Goal: Book appointment/travel/reservation

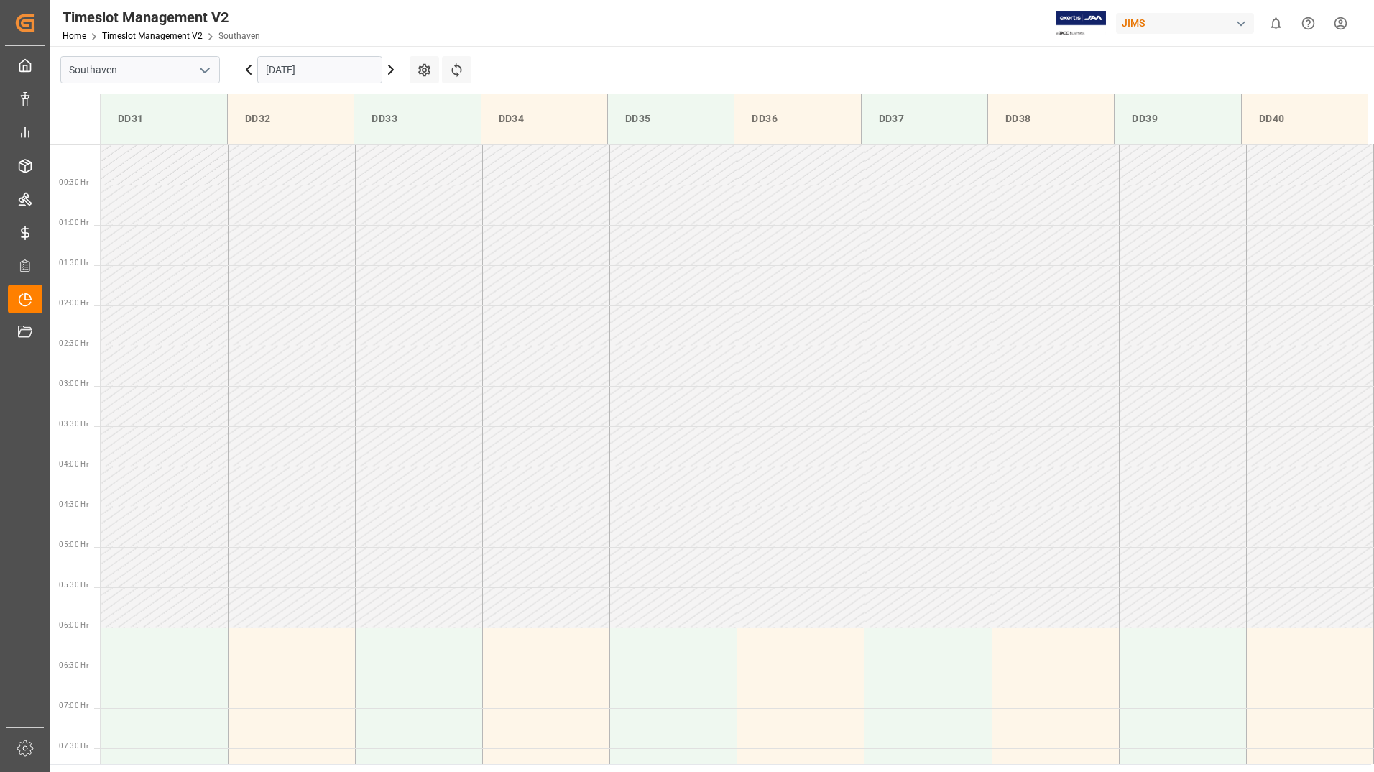
scroll to position [499, 0]
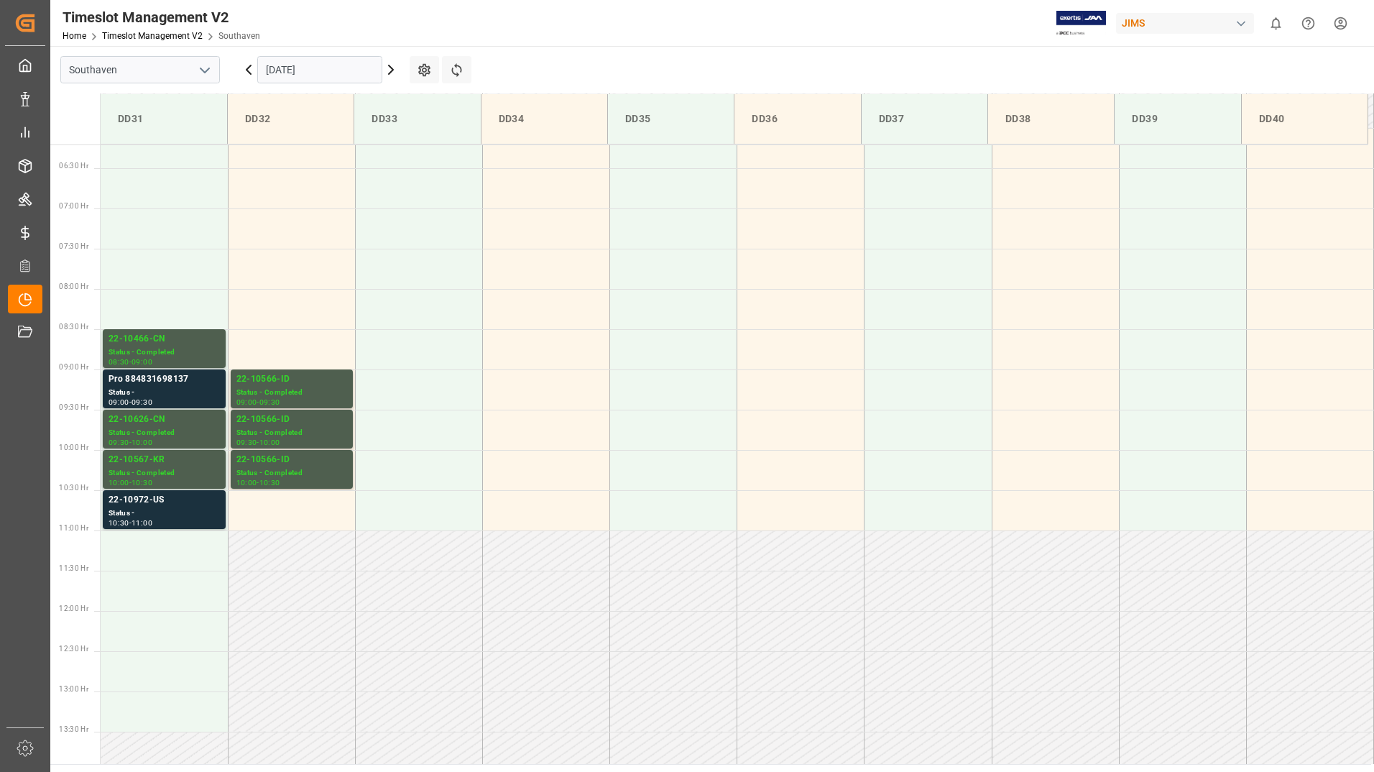
click at [334, 70] on input "[DATE]" at bounding box center [319, 69] width 125 height 27
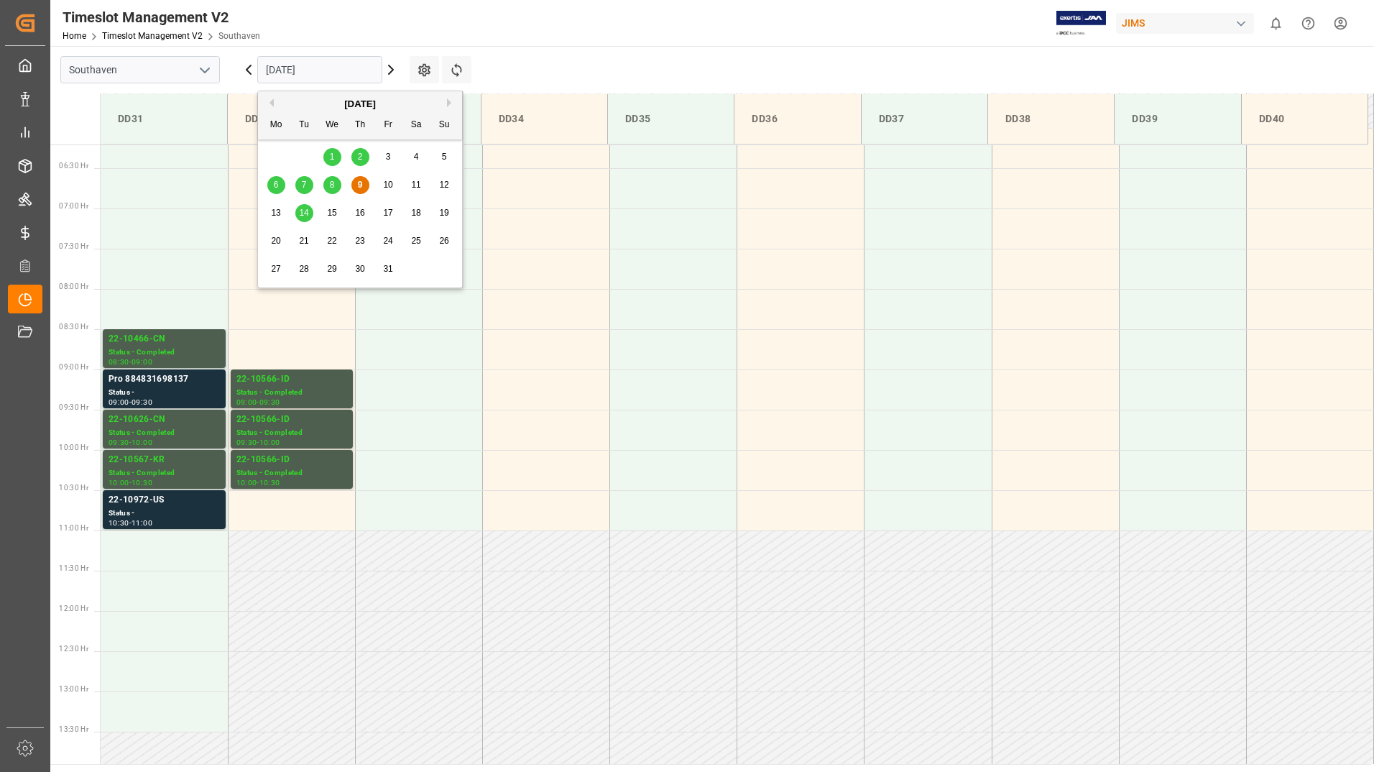
click at [364, 185] on div "9" at bounding box center [360, 185] width 18 height 17
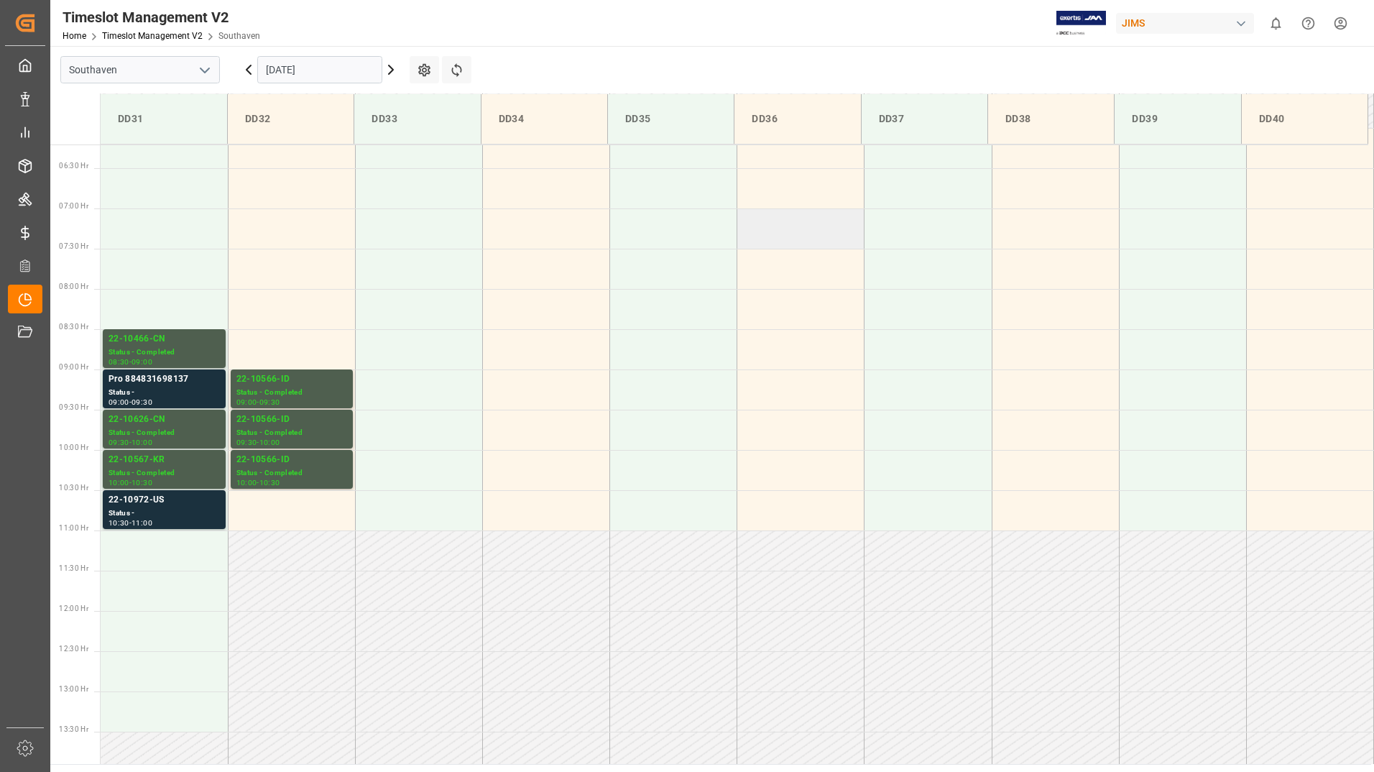
click at [795, 225] on td at bounding box center [800, 228] width 127 height 40
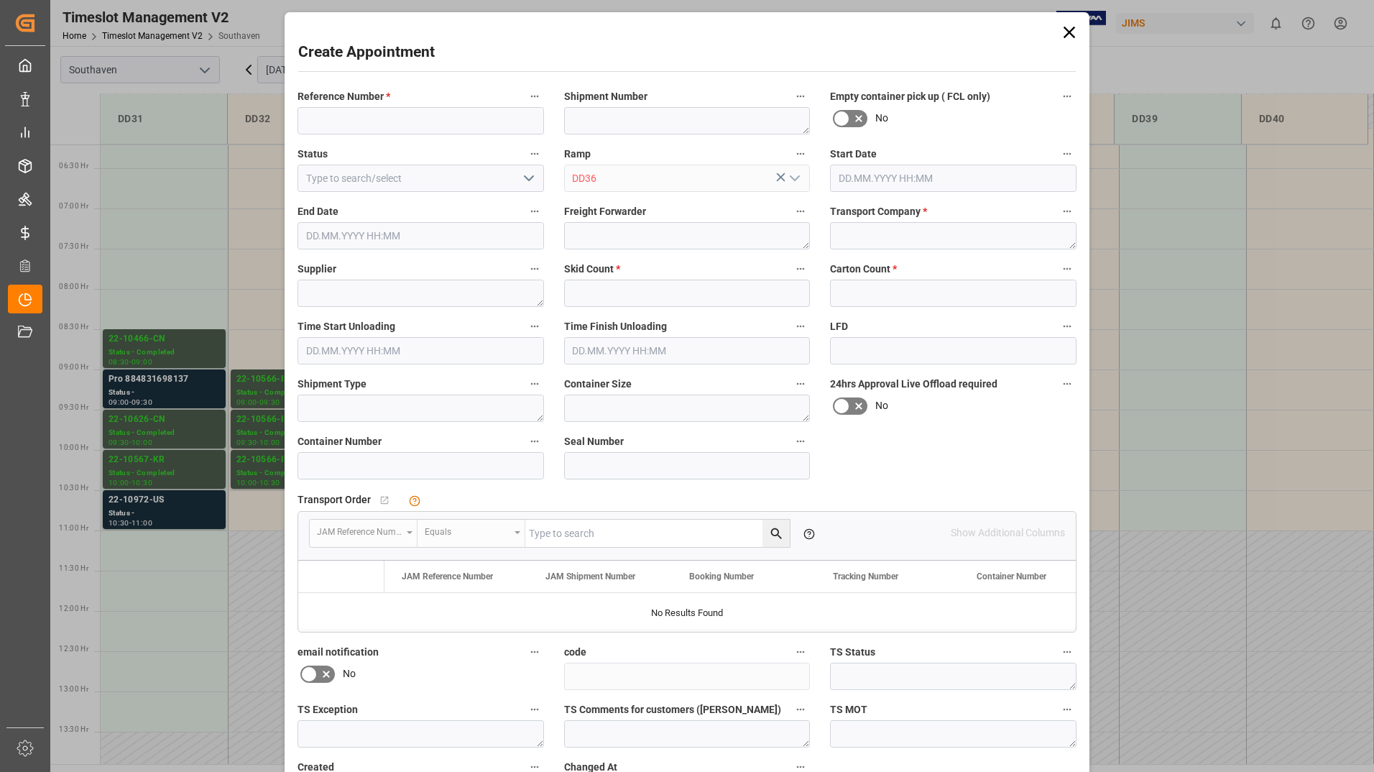
type input "[DATE] 07:00"
type input "[DATE] 07:30"
click at [1068, 36] on icon at bounding box center [1069, 32] width 20 height 20
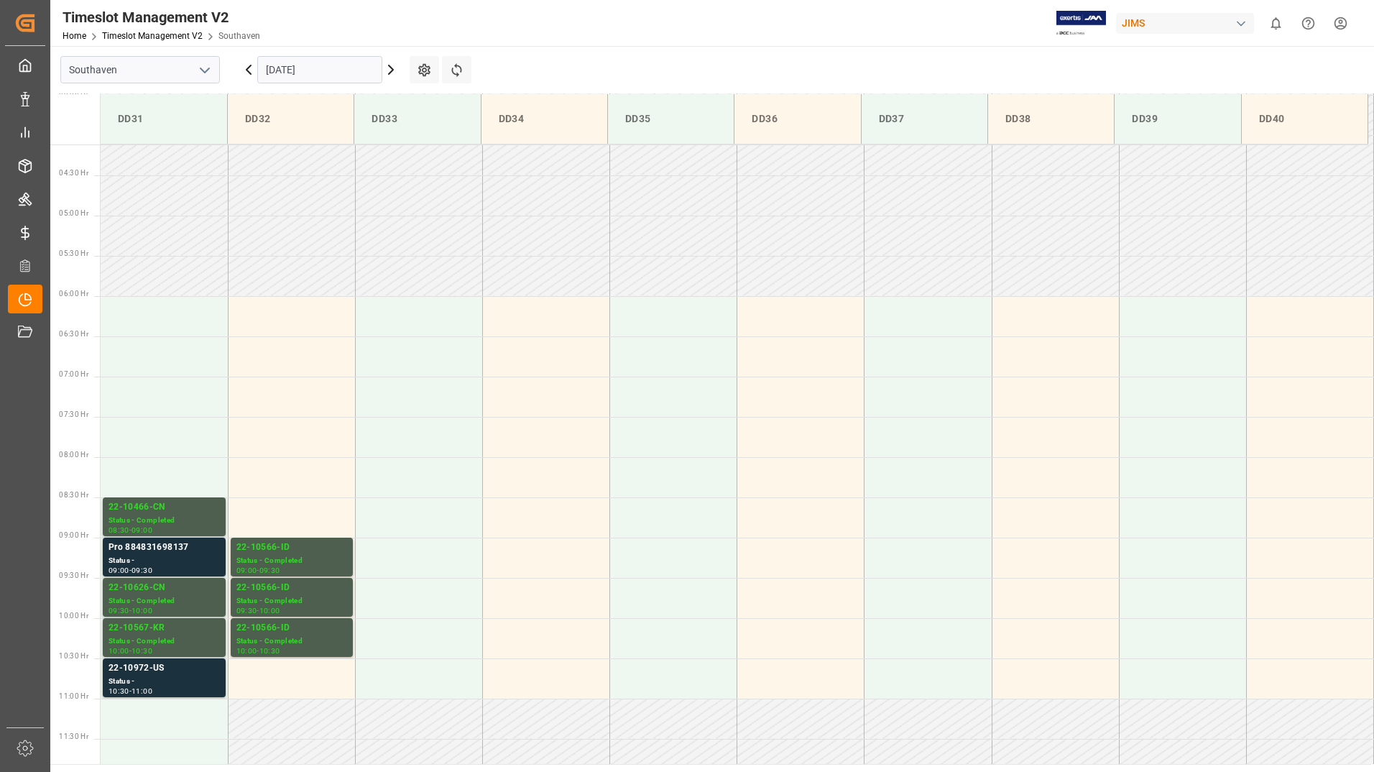
scroll to position [284, 0]
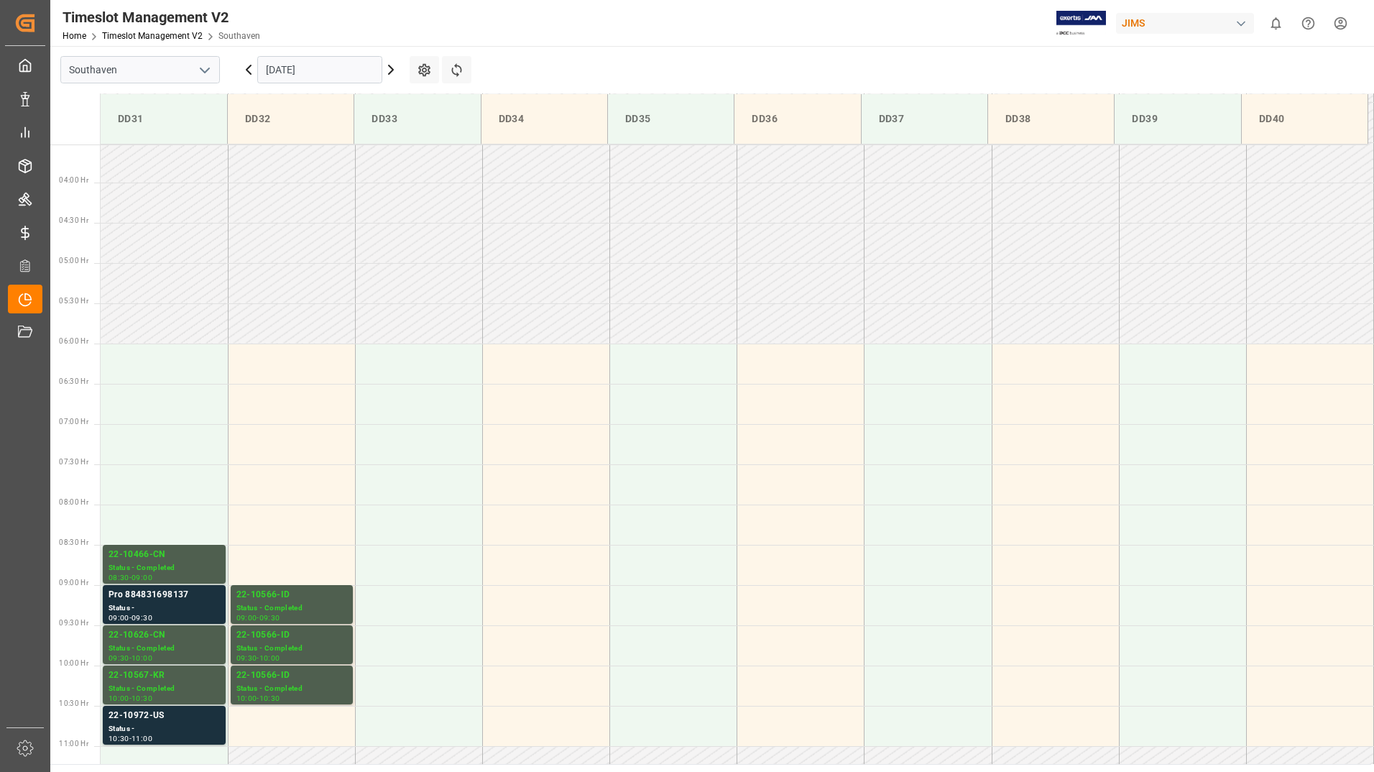
click at [325, 70] on input "[DATE]" at bounding box center [319, 69] width 125 height 27
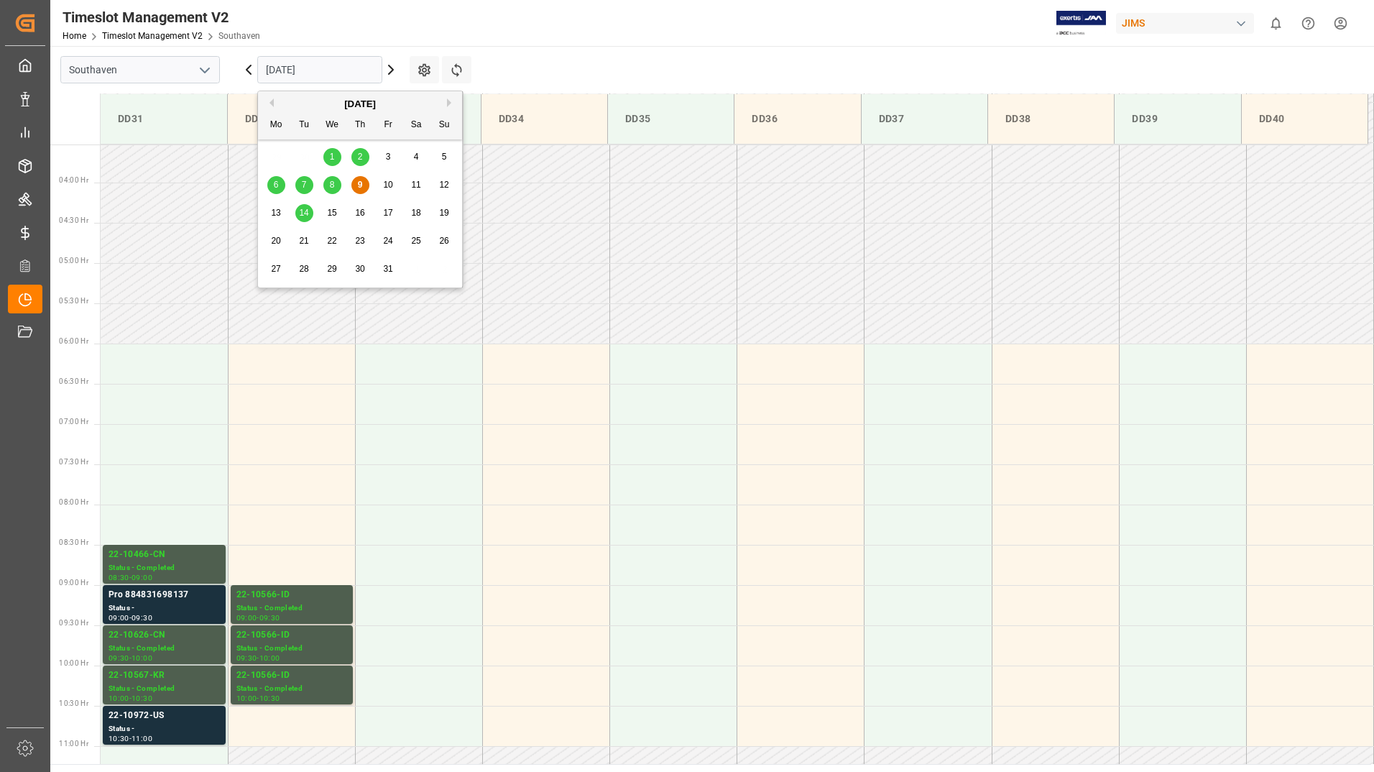
click at [389, 186] on span "10" at bounding box center [387, 185] width 9 height 10
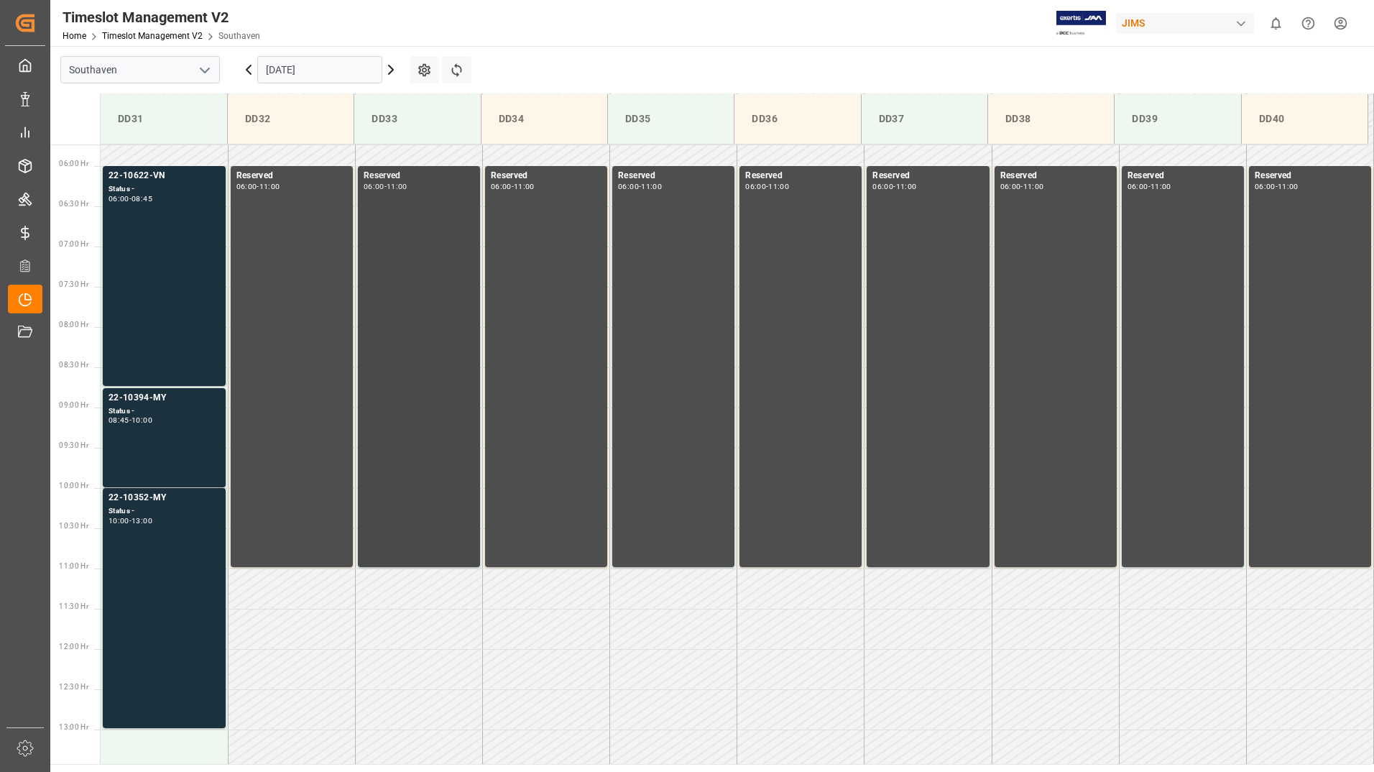
scroll to position [436, 0]
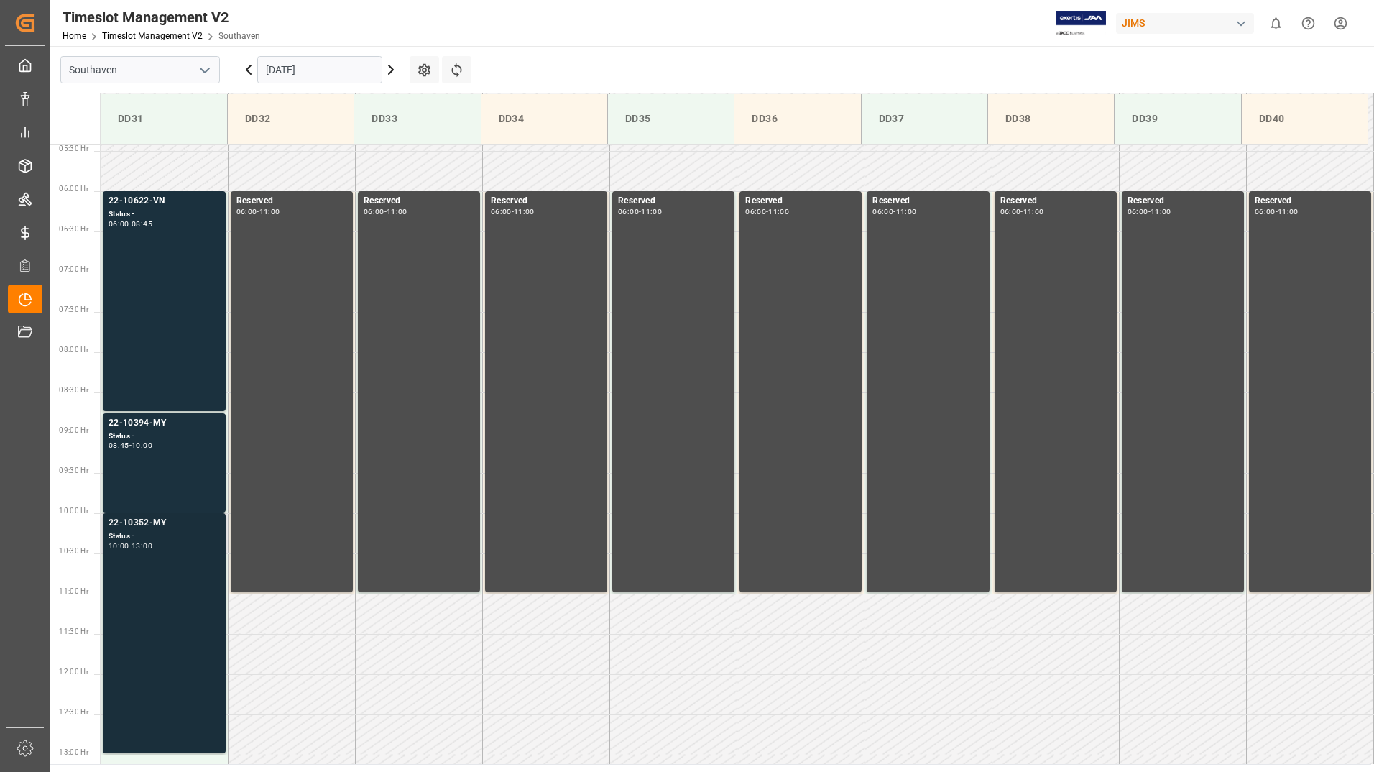
click at [166, 575] on div "22-10352-MY Status - 10:00 - 13:00" at bounding box center [163, 633] width 111 height 234
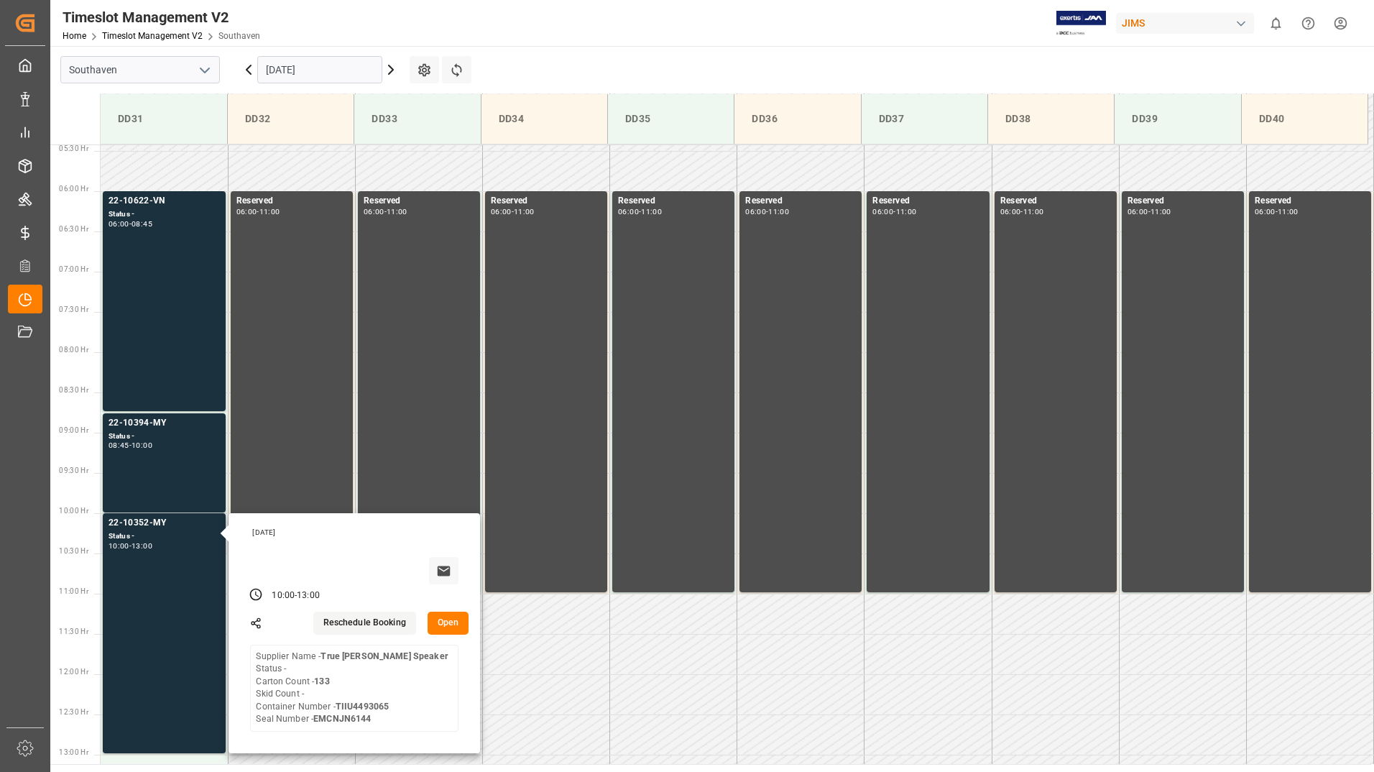
scroll to position [508, 0]
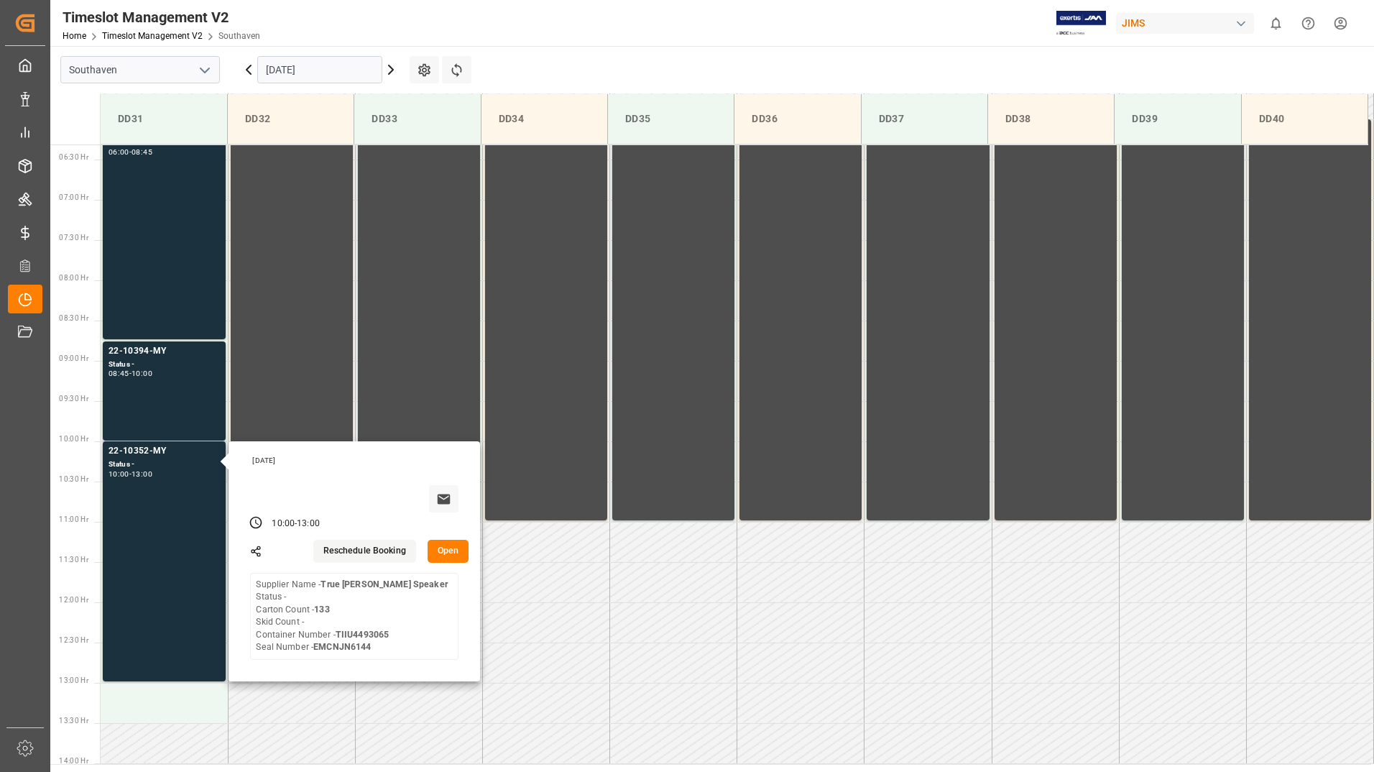
click at [452, 553] on button "Open" at bounding box center [448, 551] width 42 height 23
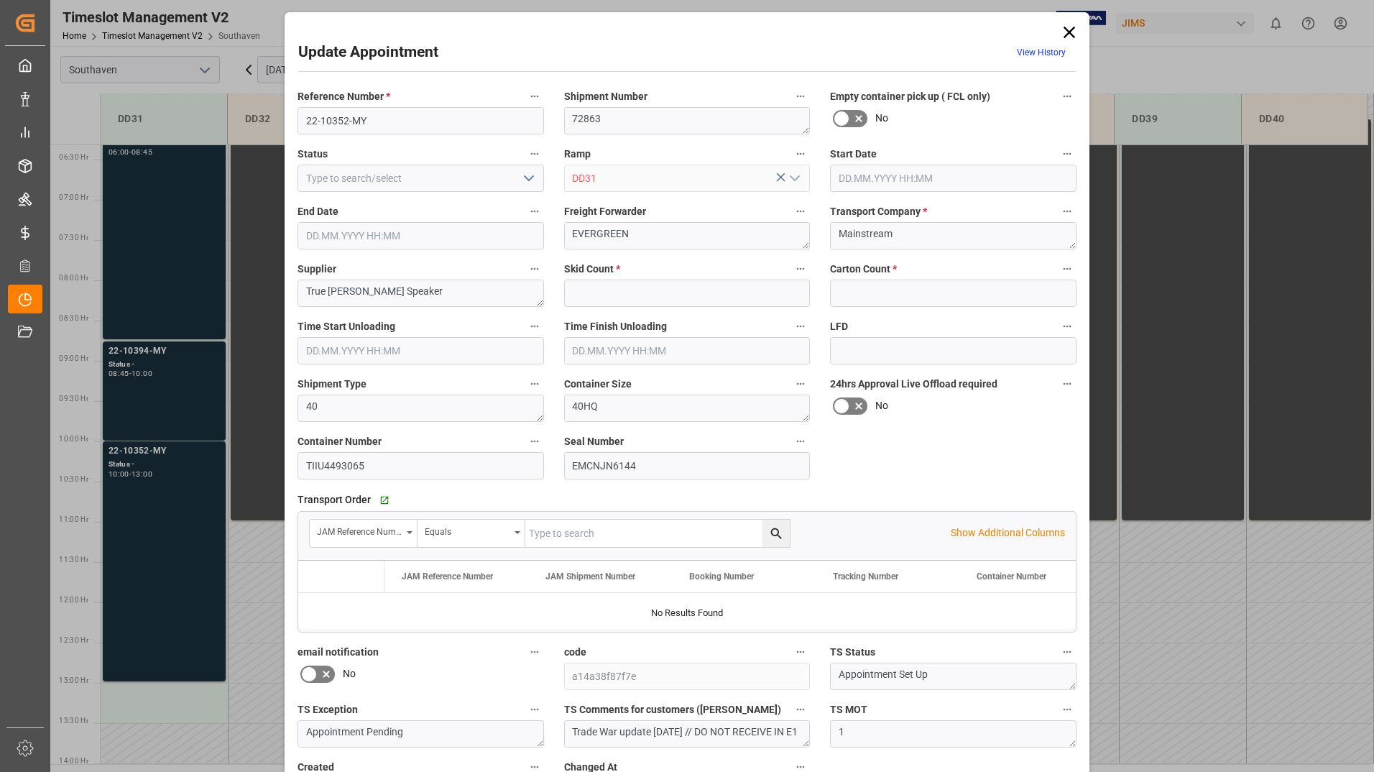
type input "0"
type input "133"
type input "[DATE] 10:00"
type input "[DATE] 13:00"
type input "[DATE] 16:07"
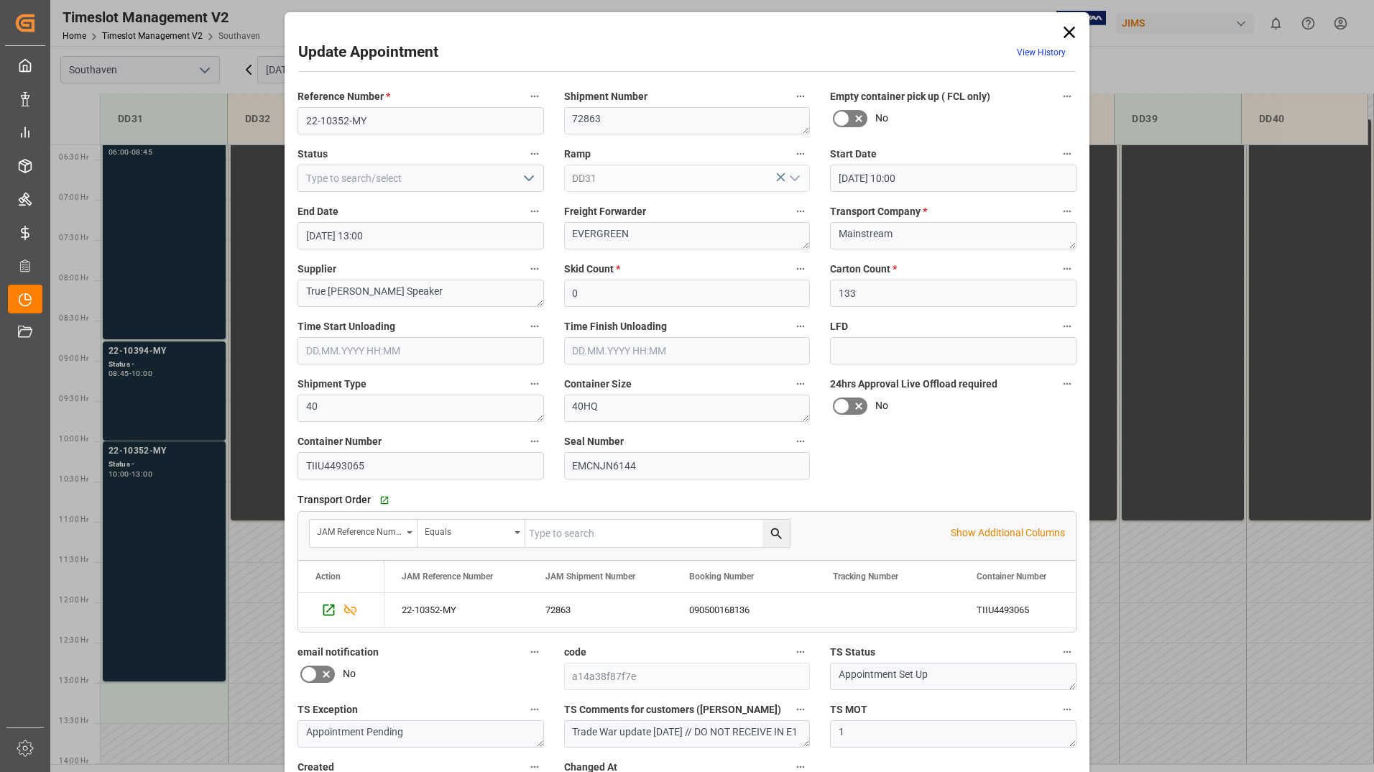
click at [1068, 32] on icon at bounding box center [1068, 32] width 11 height 11
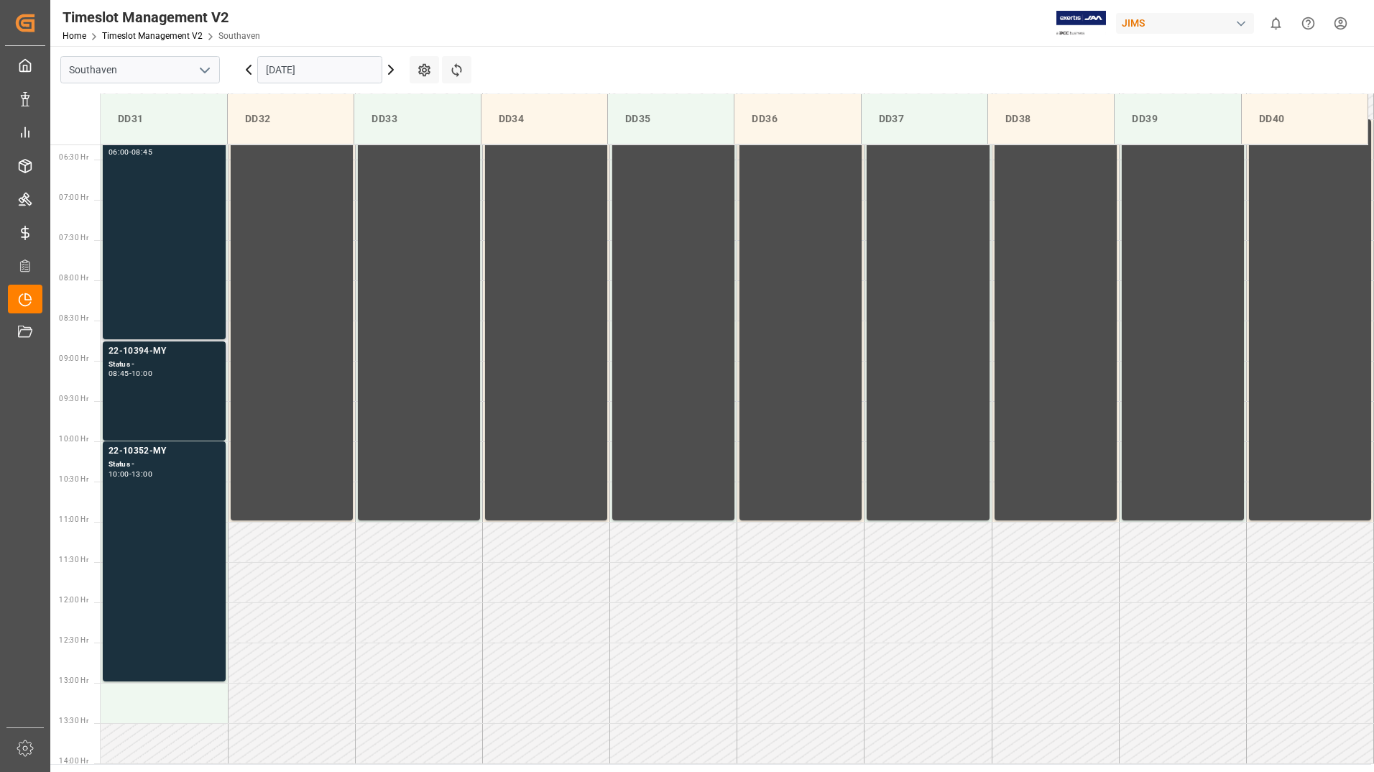
click at [174, 387] on div "22-10394-MY Status - 08:45 - 10:00" at bounding box center [163, 390] width 111 height 93
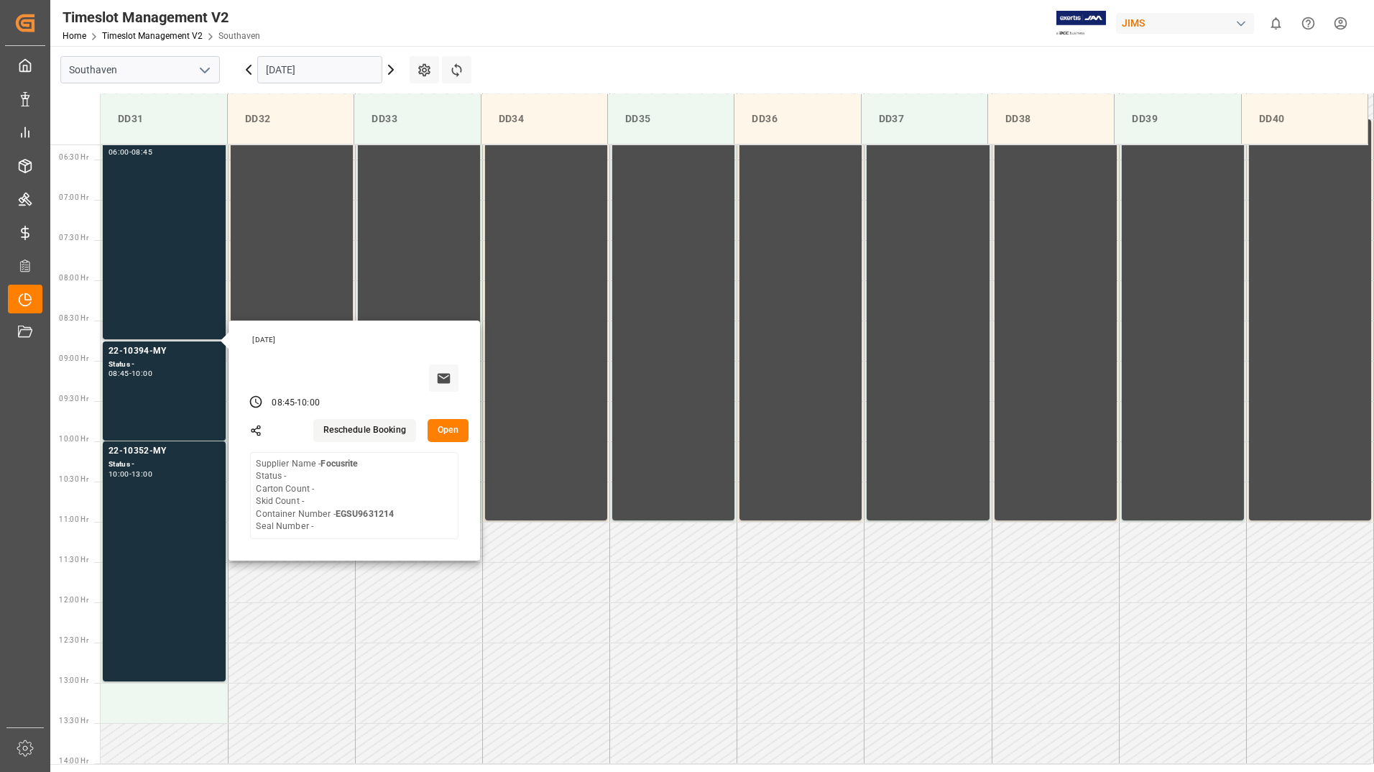
click at [455, 434] on button "Open" at bounding box center [448, 430] width 42 height 23
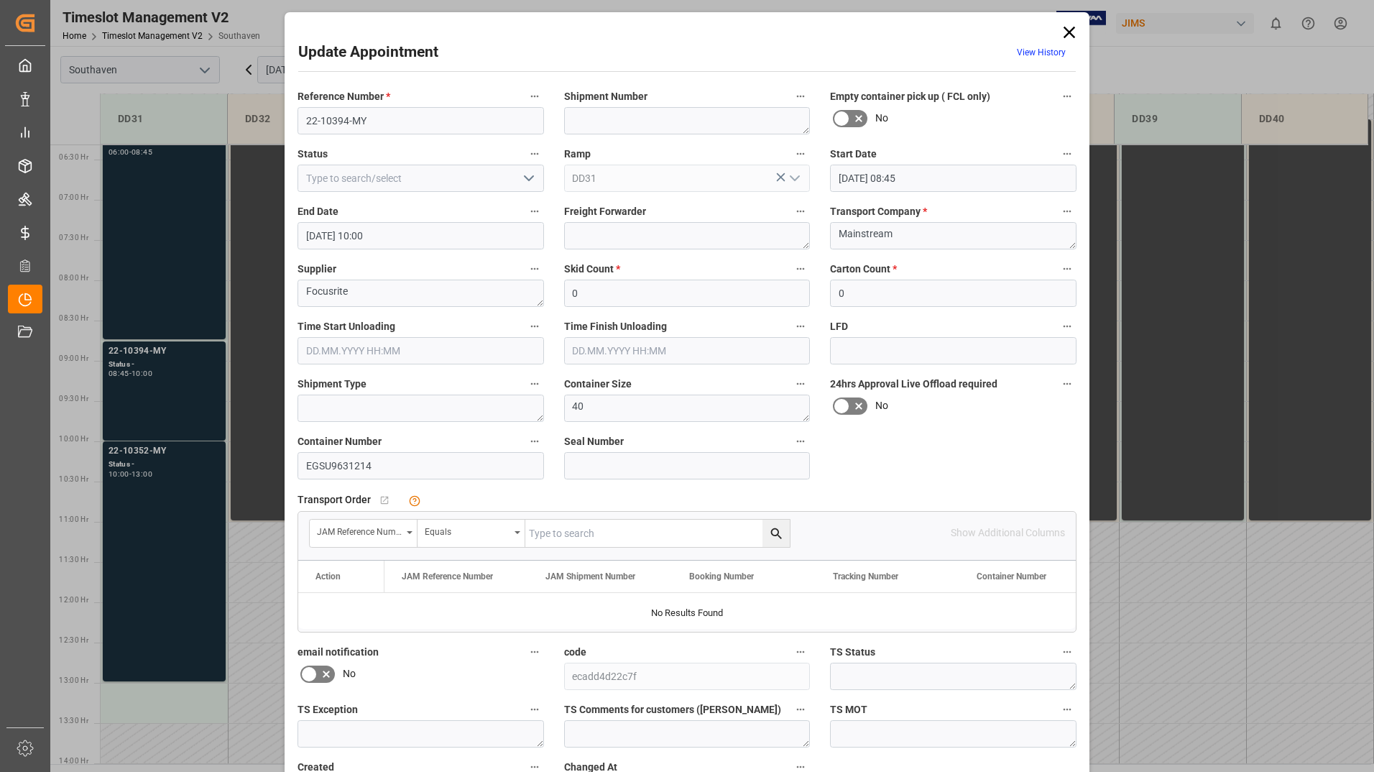
click at [1068, 34] on icon at bounding box center [1068, 32] width 11 height 11
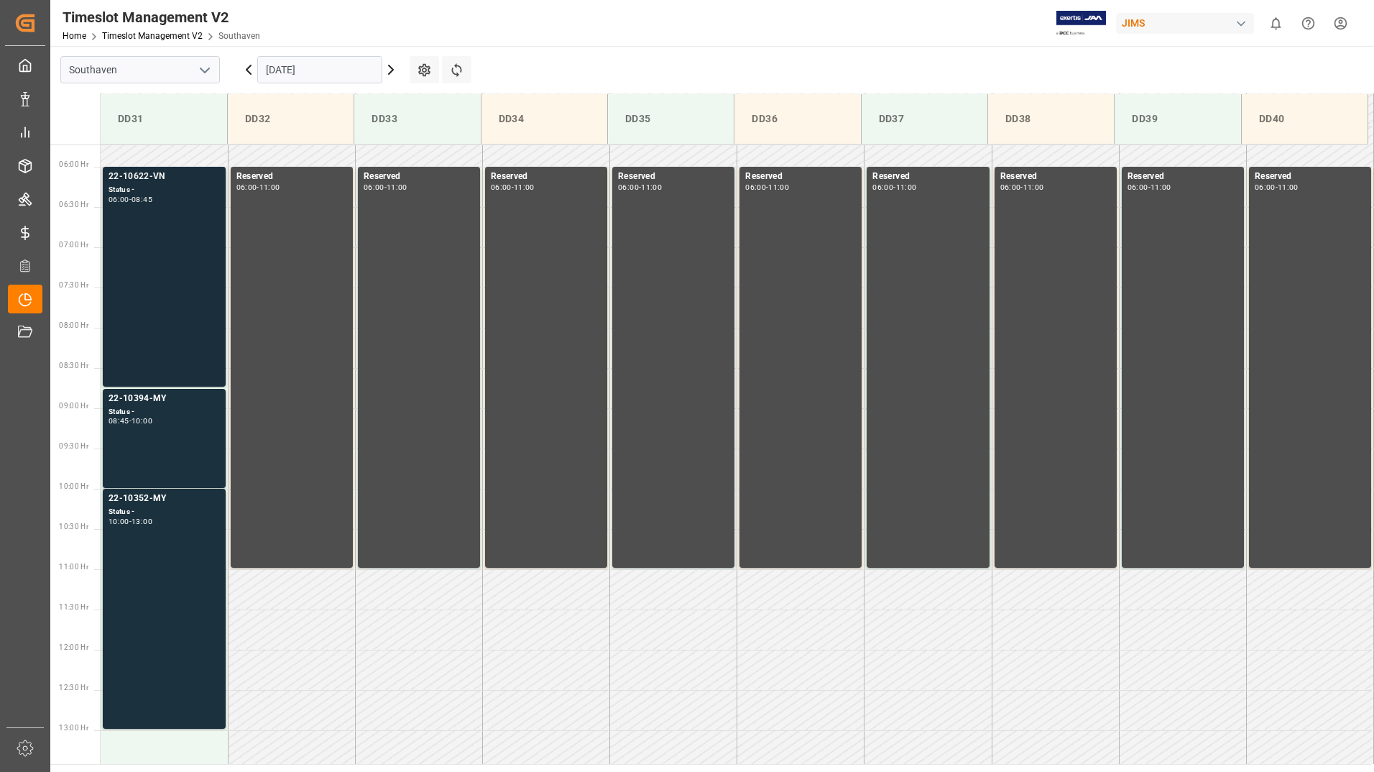
scroll to position [436, 0]
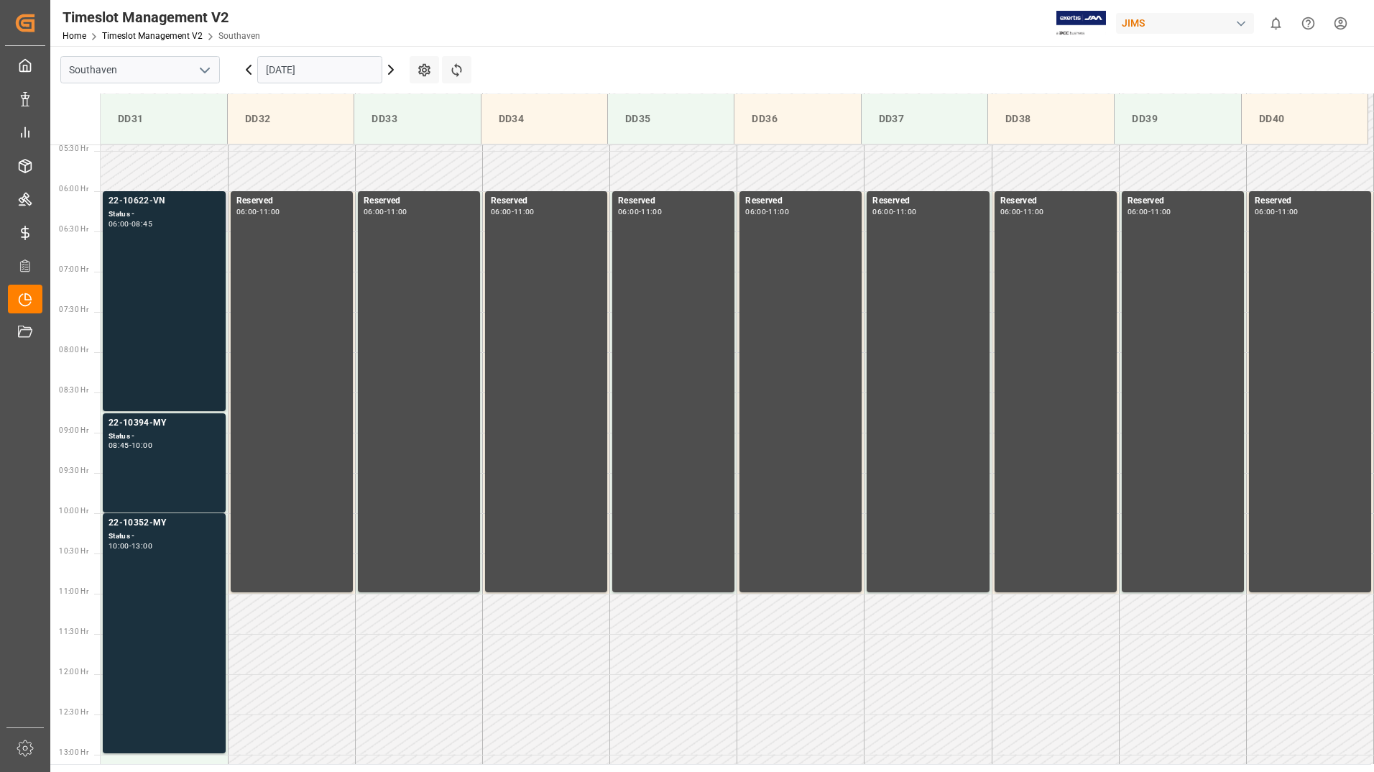
click at [172, 297] on div "22-10622-VN Status - 06:00 - 08:45" at bounding box center [163, 301] width 111 height 214
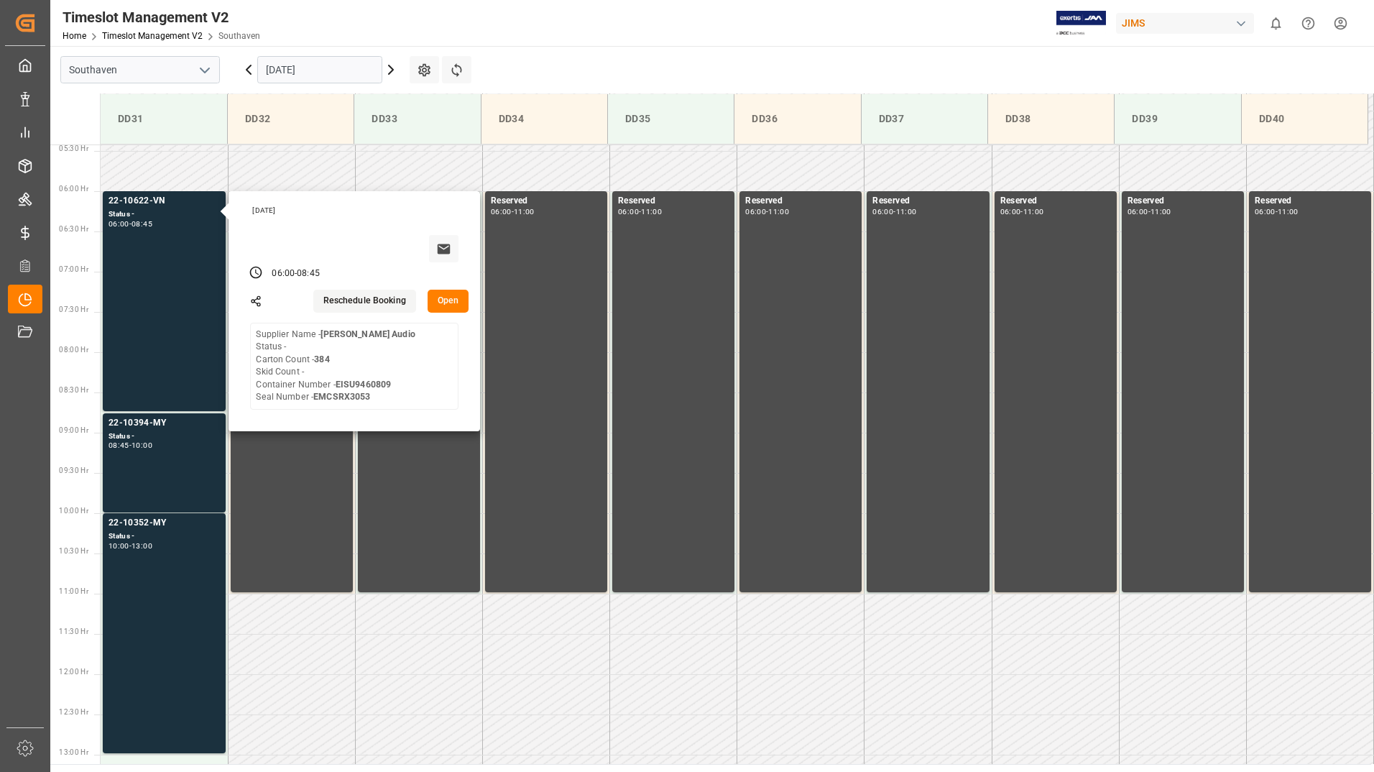
click at [453, 305] on button "Open" at bounding box center [448, 301] width 42 height 23
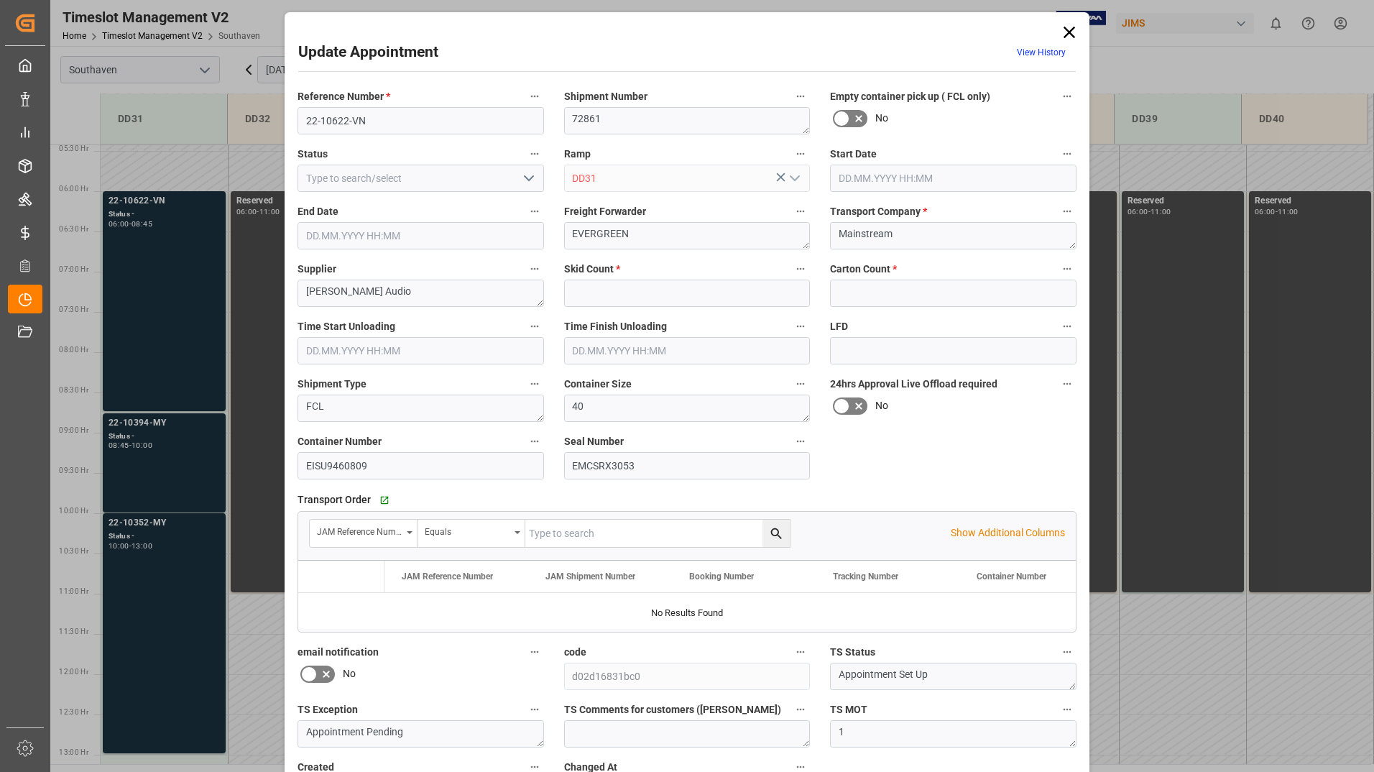
type input "0"
type input "384"
type input "[DATE] 06:00"
type input "[DATE] 08:45"
type input "[DATE] 16:00"
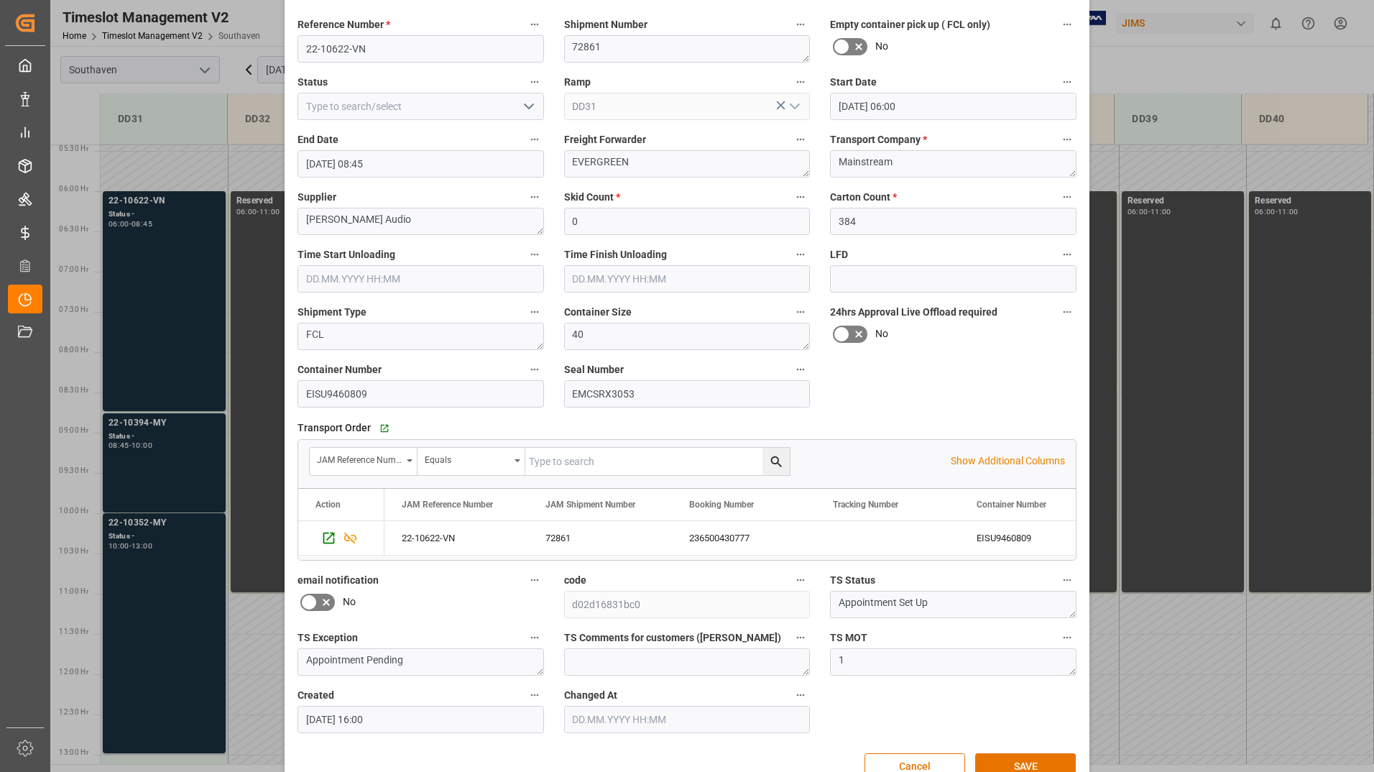
scroll to position [0, 0]
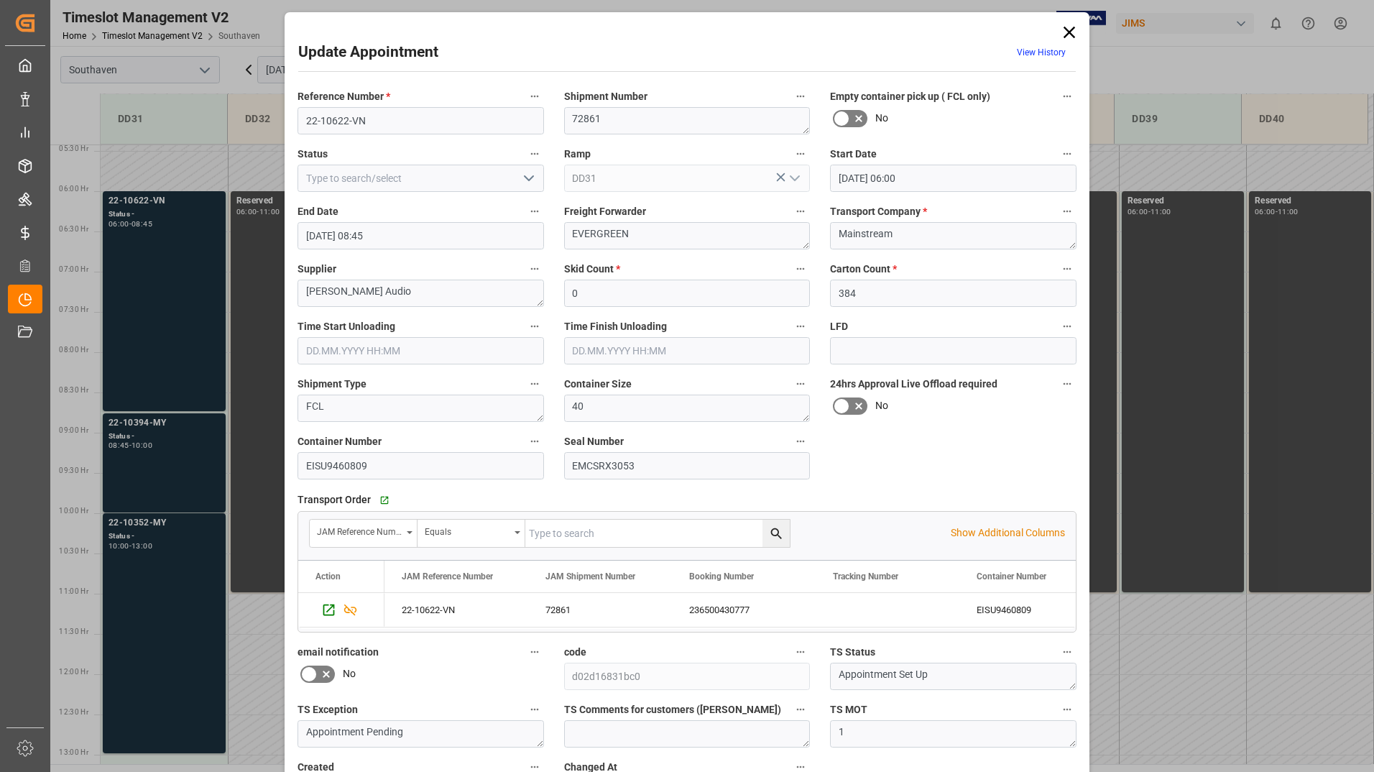
click at [1066, 32] on icon at bounding box center [1068, 32] width 11 height 11
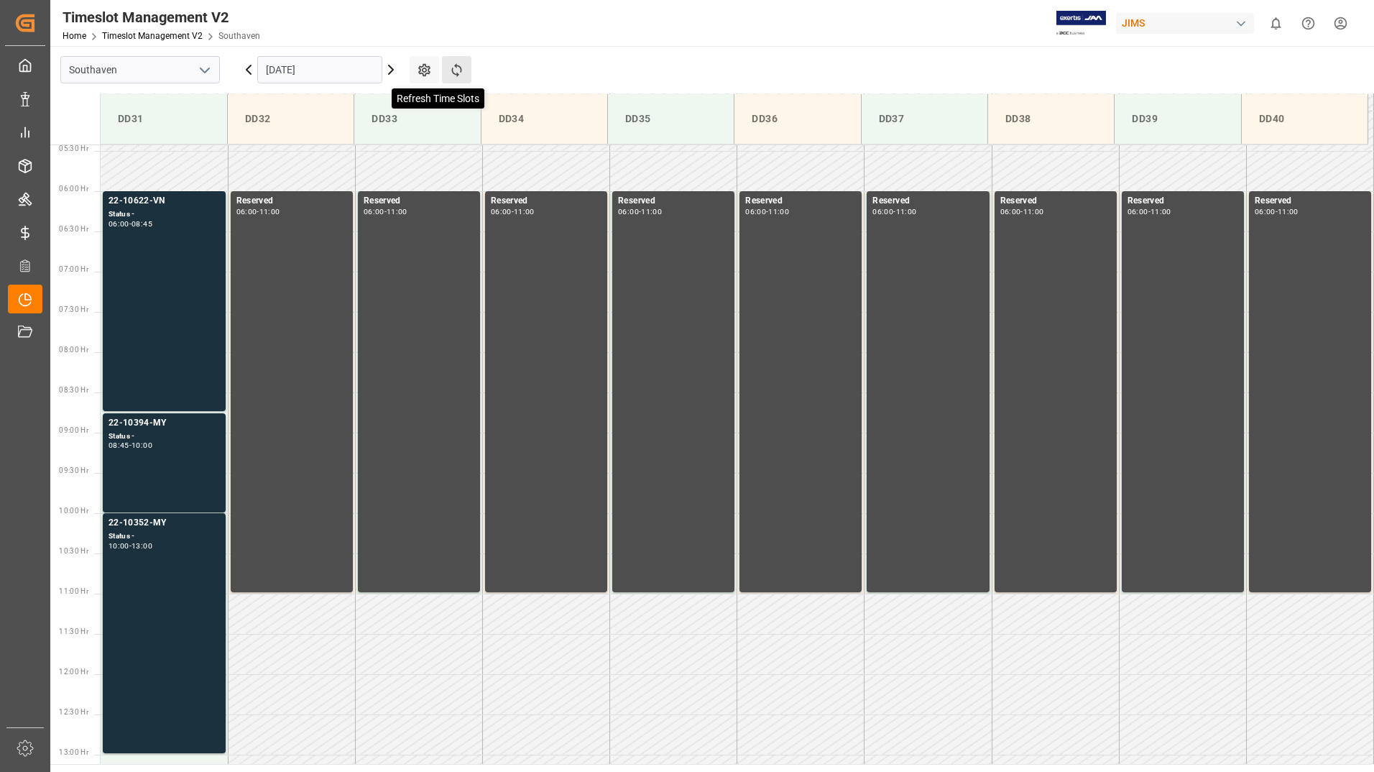
click at [458, 68] on icon at bounding box center [456, 70] width 15 height 15
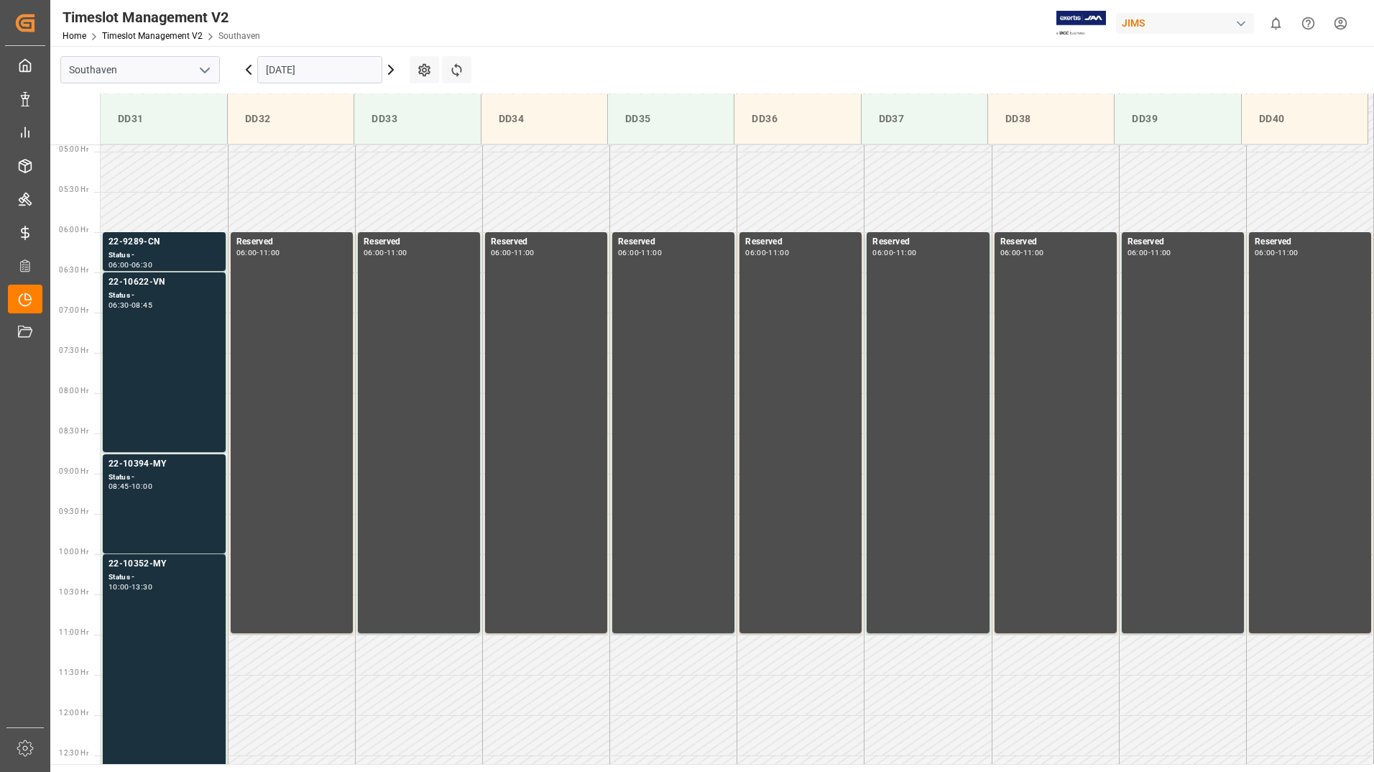
scroll to position [431, 0]
